Goal: Ask a question

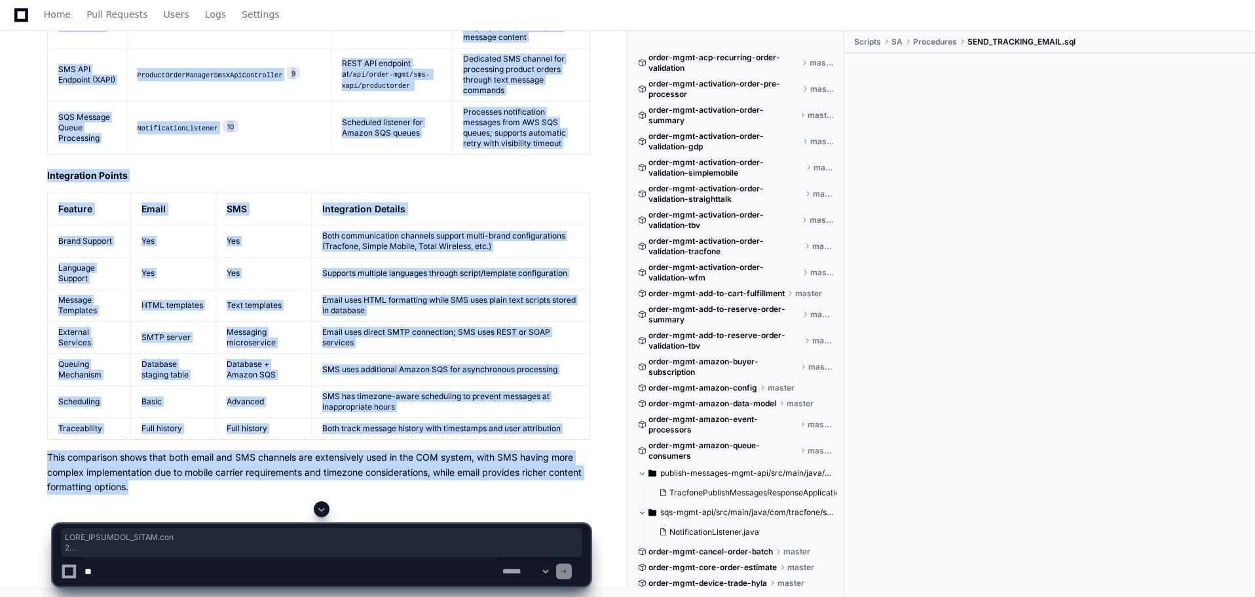
scroll to position [1396, 0]
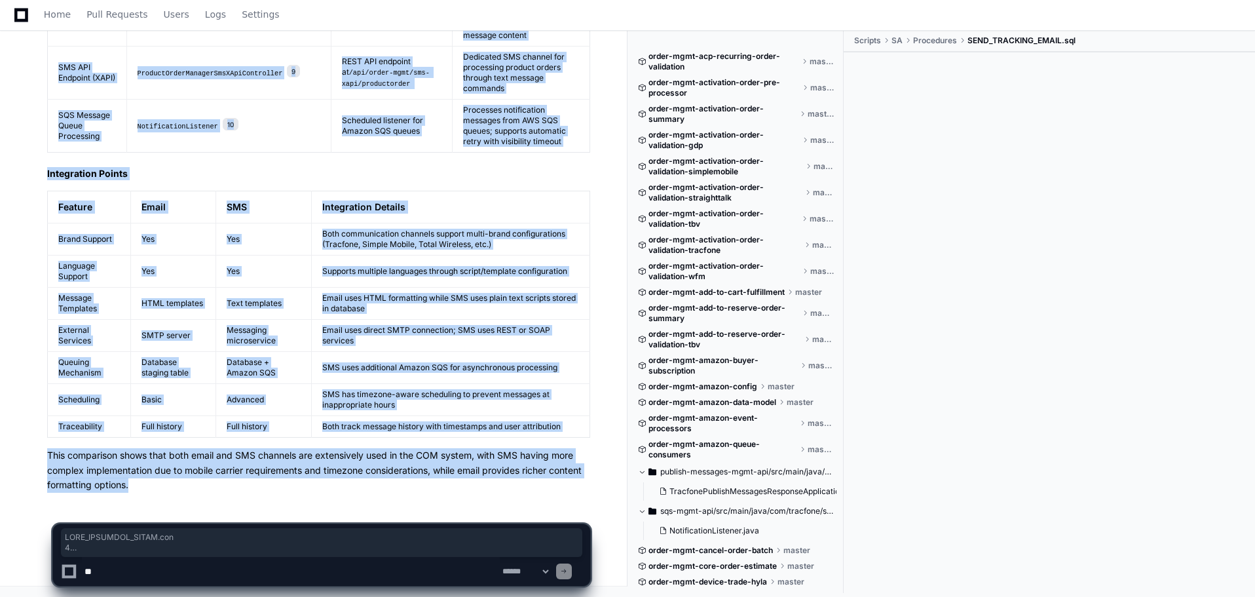
drag, startPoint x: 34, startPoint y: 159, endPoint x: 183, endPoint y: 500, distance: 372.5
copy div "SEND_TRACKING_EMAIL.sql 2 B2B_SUPPORT_PKG.sql 3 SEND_MAIL.sql 4 ADFCRM_COMMHIST…"
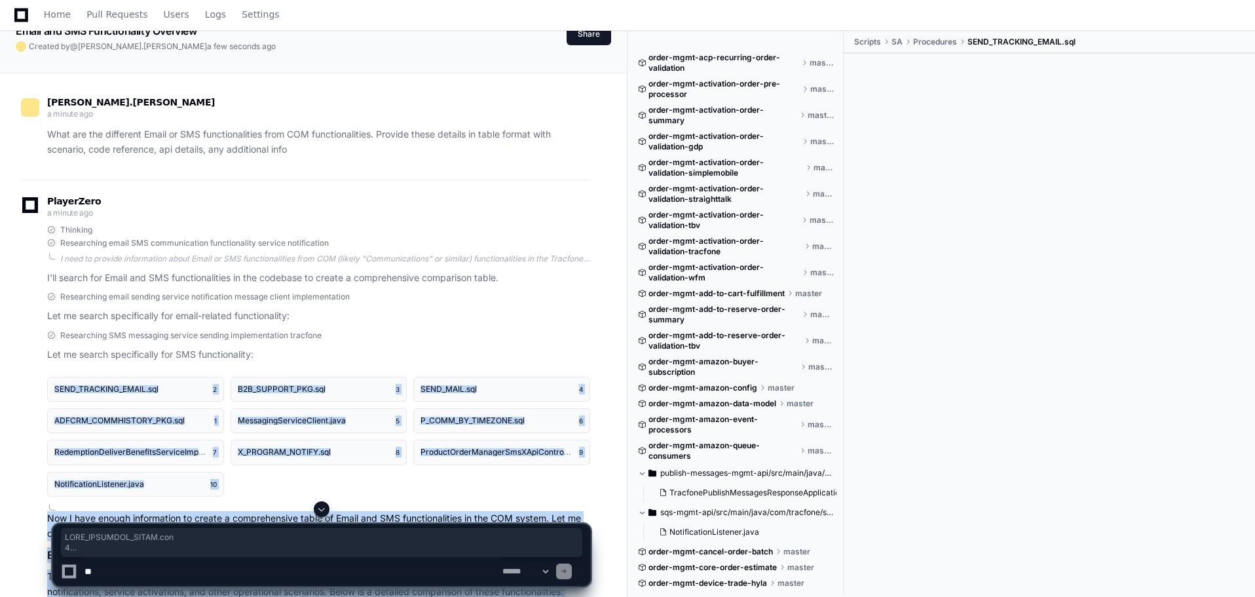
scroll to position [0, 0]
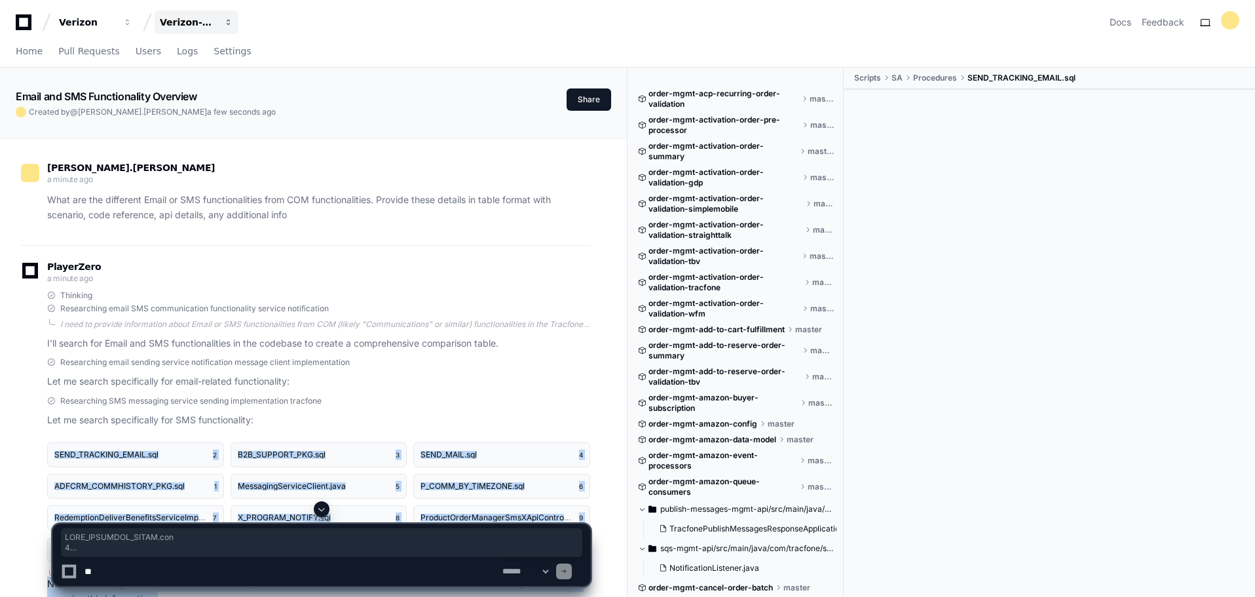
click at [227, 22] on span "button" at bounding box center [228, 22] width 9 height 9
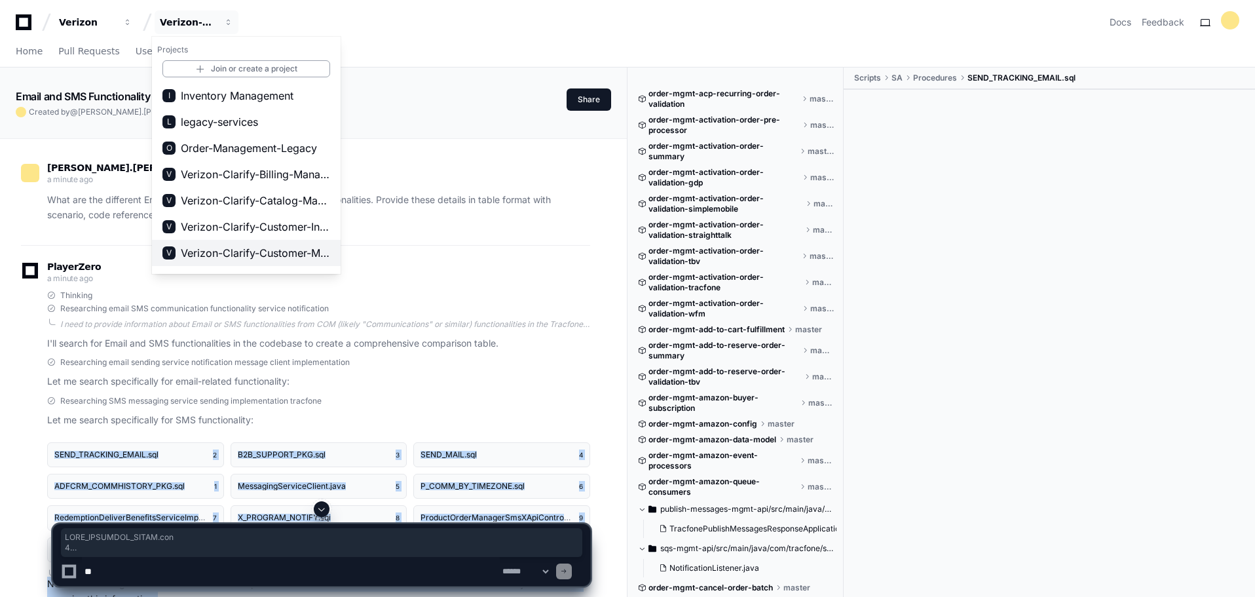
click at [261, 250] on span "Verizon-Clarify-Customer-Management" at bounding box center [255, 253] width 149 height 16
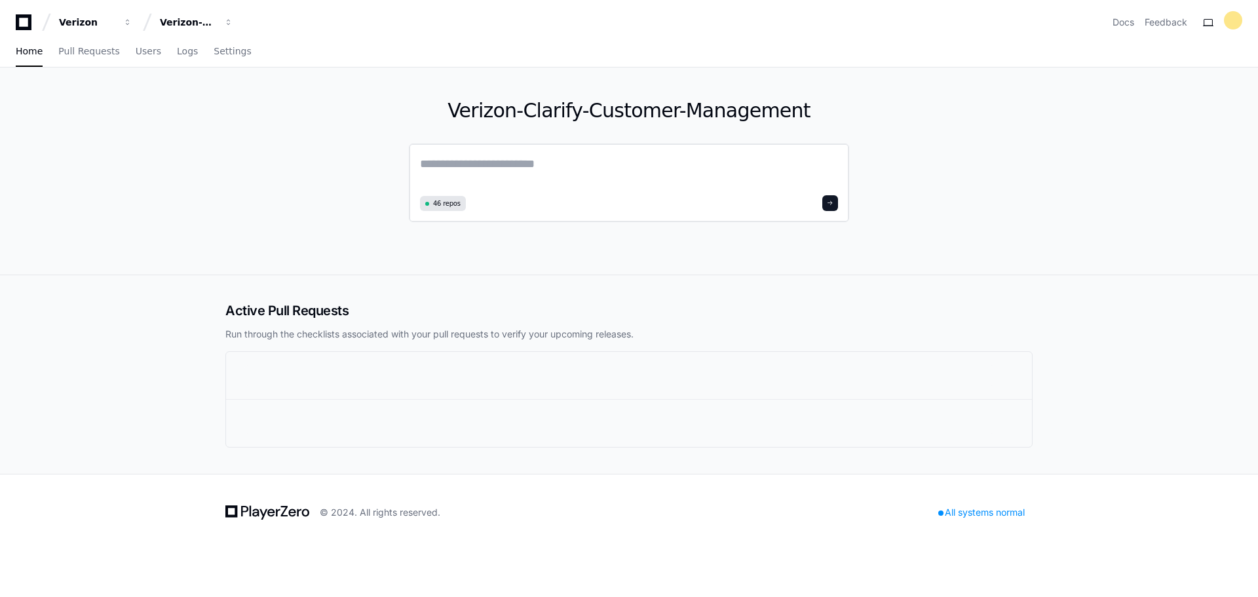
click at [592, 178] on textarea at bounding box center [629, 173] width 418 height 37
paste textarea "**********"
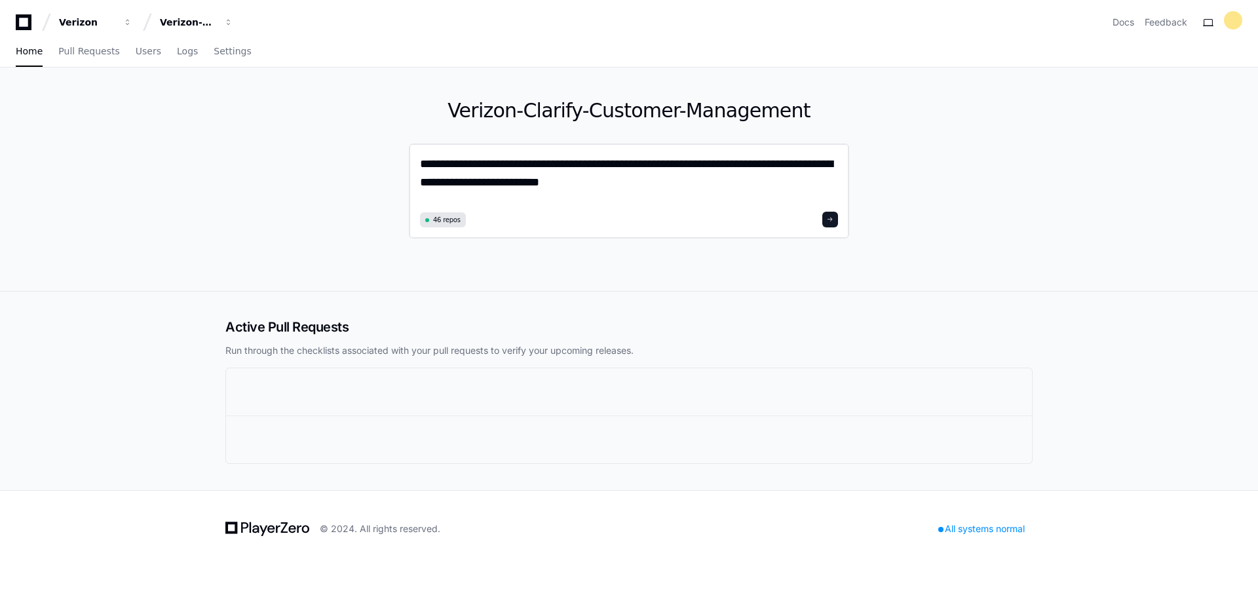
type textarea "**********"
click at [829, 223] on button at bounding box center [830, 220] width 16 height 16
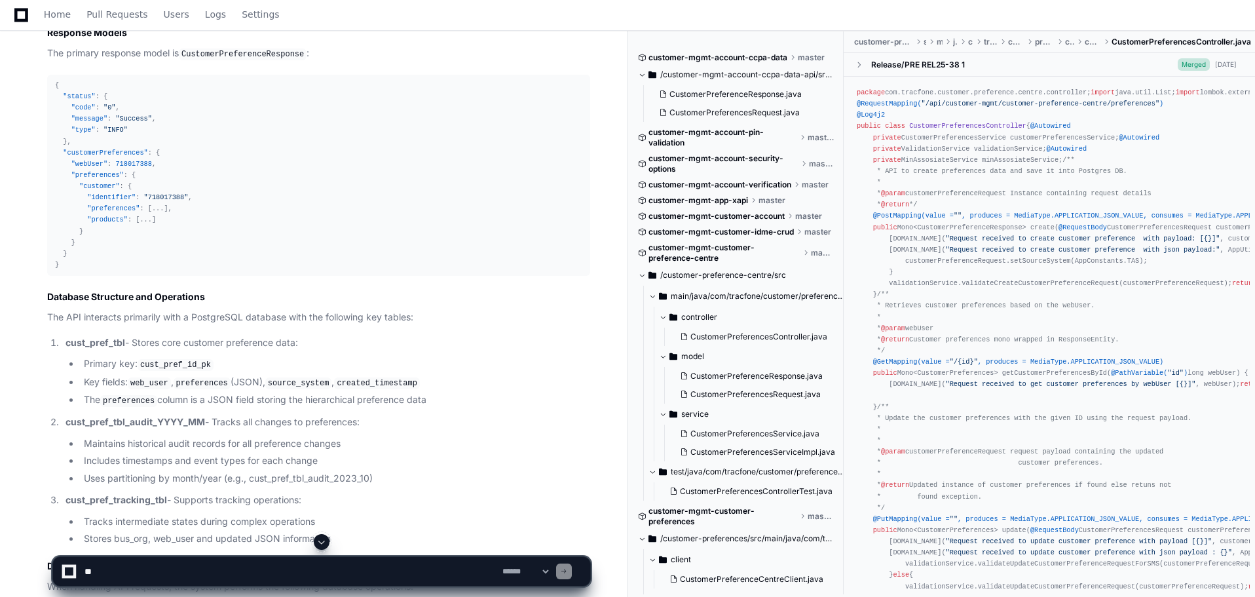
scroll to position [1588, 0]
